Goal: Transaction & Acquisition: Purchase product/service

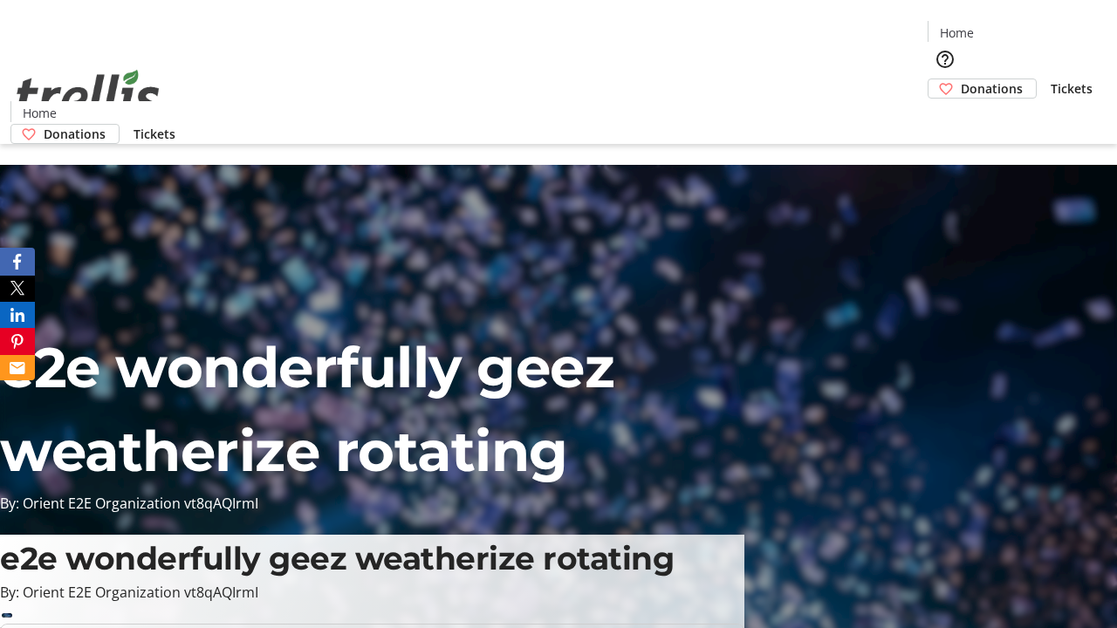
click at [961, 79] on span "Donations" at bounding box center [992, 88] width 62 height 18
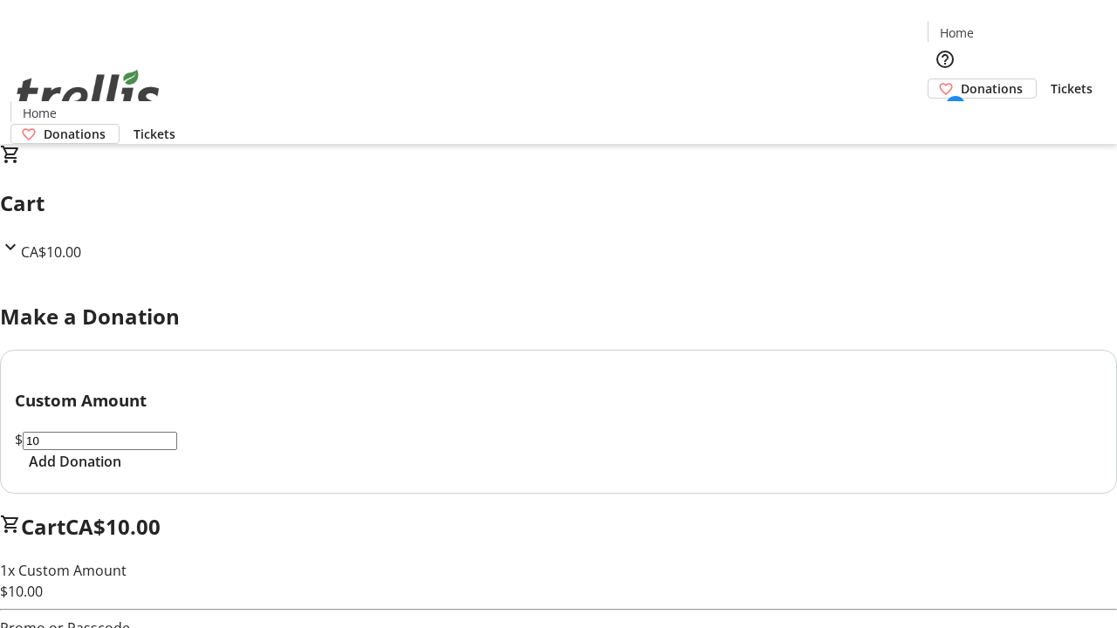
select select "CA"
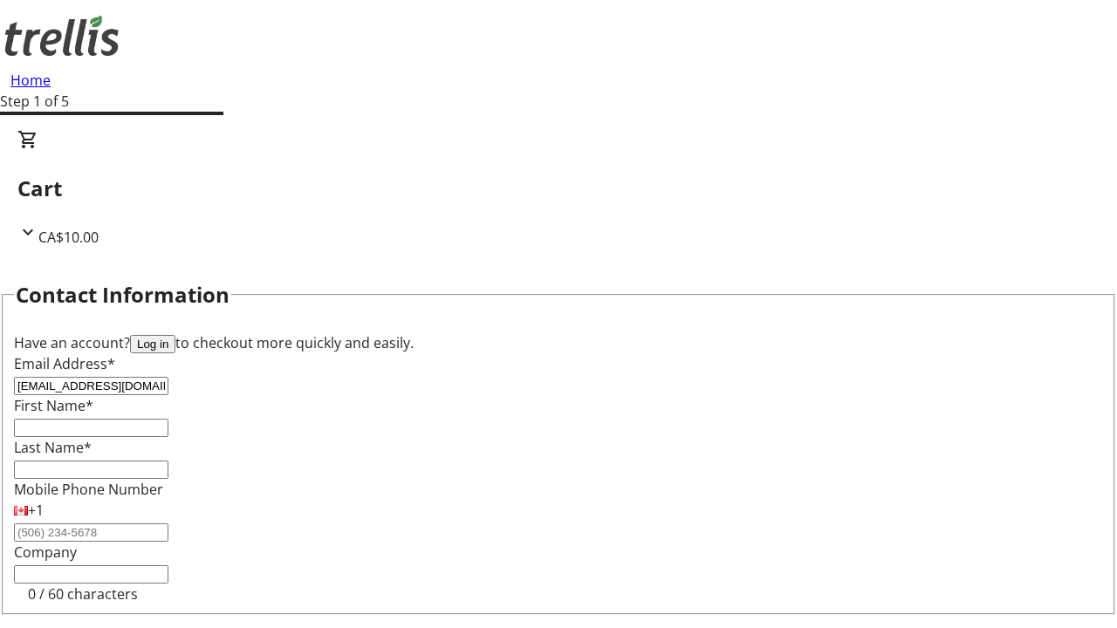
type input "[EMAIL_ADDRESS][DOMAIN_NAME]"
type input "[PERSON_NAME]"
type input "[STREET_ADDRESS][PERSON_NAME]"
type input "Kelowna"
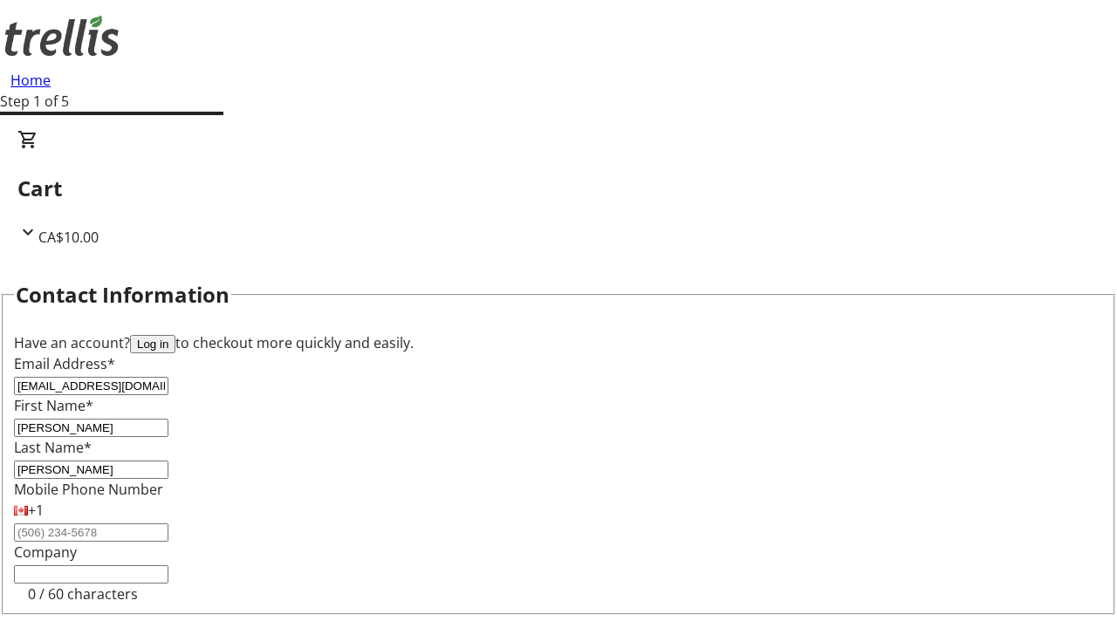
select select "BC"
type input "Kelowna"
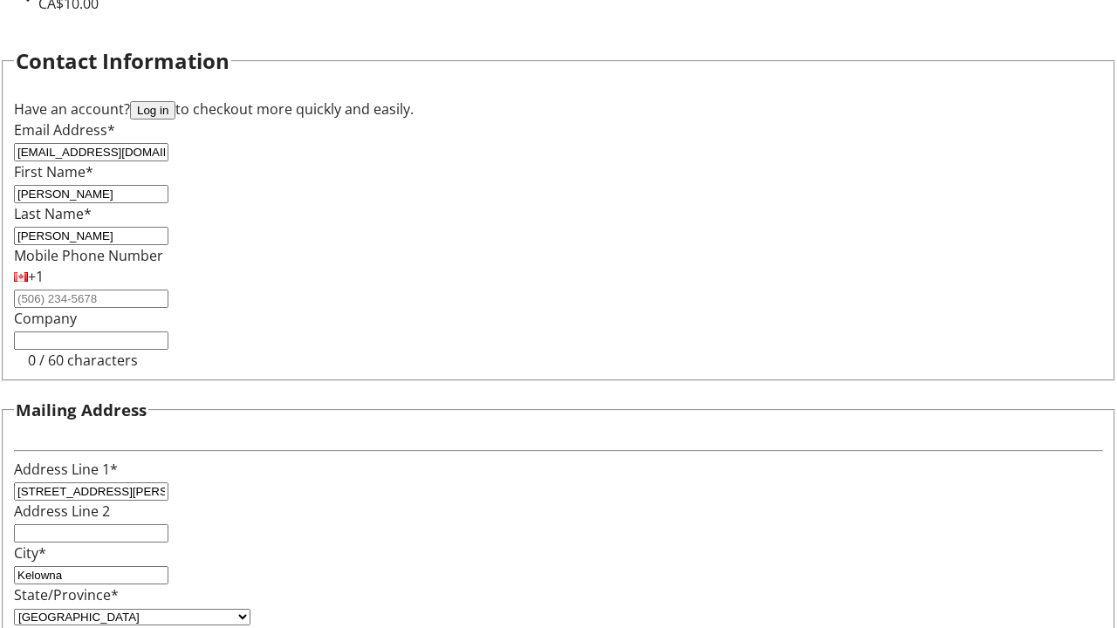
type input "V1Y 0C2"
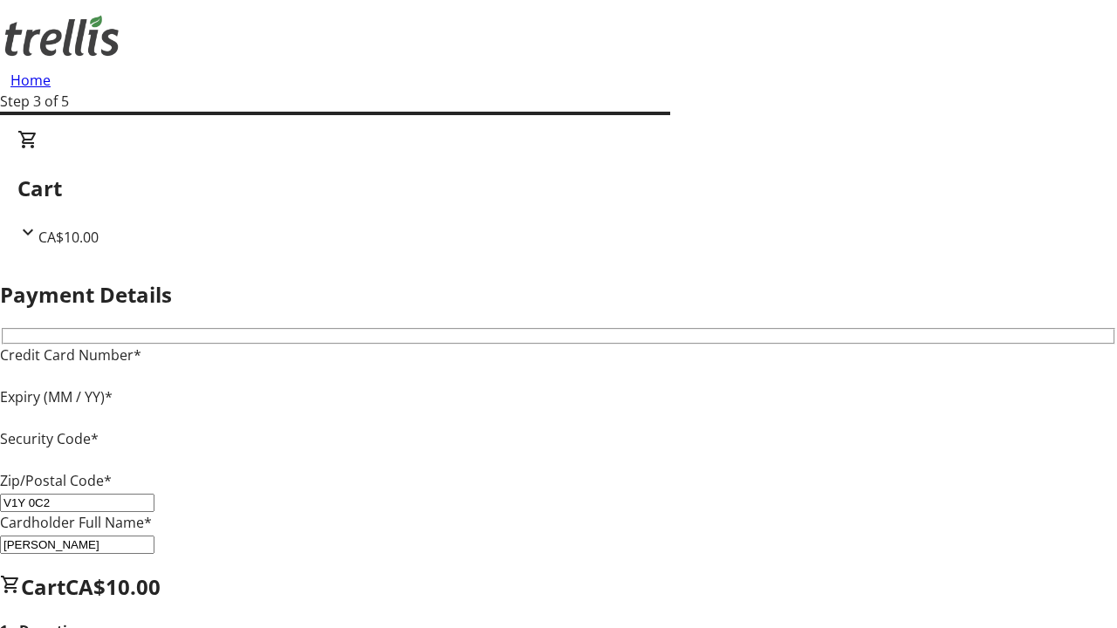
type input "V1Y 0C2"
